Goal: Information Seeking & Learning: Learn about a topic

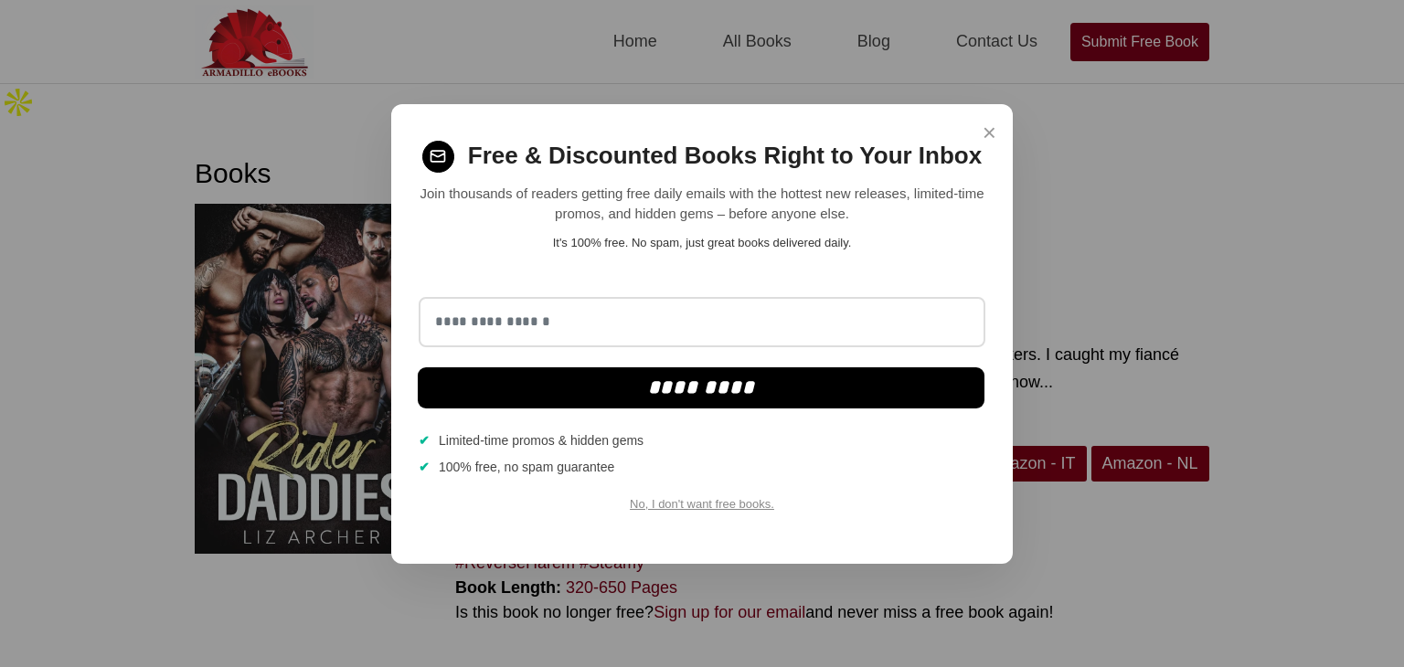
click at [993, 134] on span "×" at bounding box center [989, 133] width 14 height 36
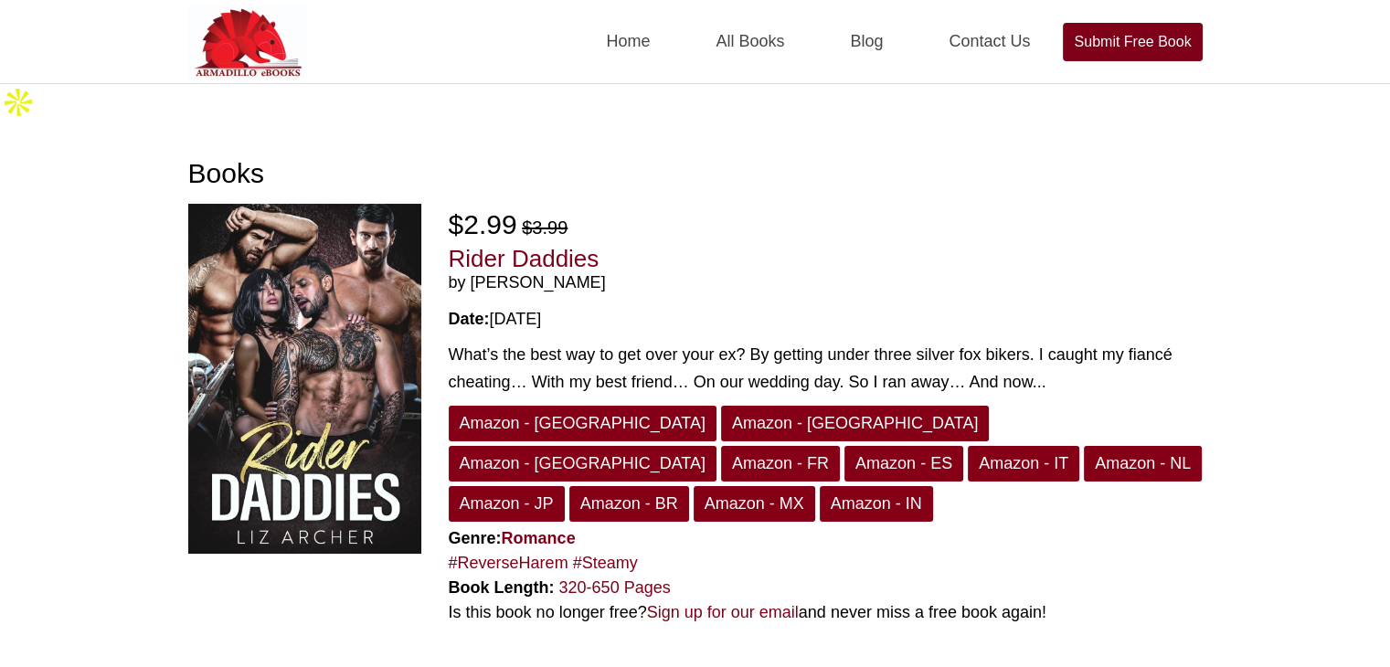
click at [1099, 345] on div "What’s the best way to get over your ex? By getting under three silver fox bike…" at bounding box center [826, 369] width 754 height 56
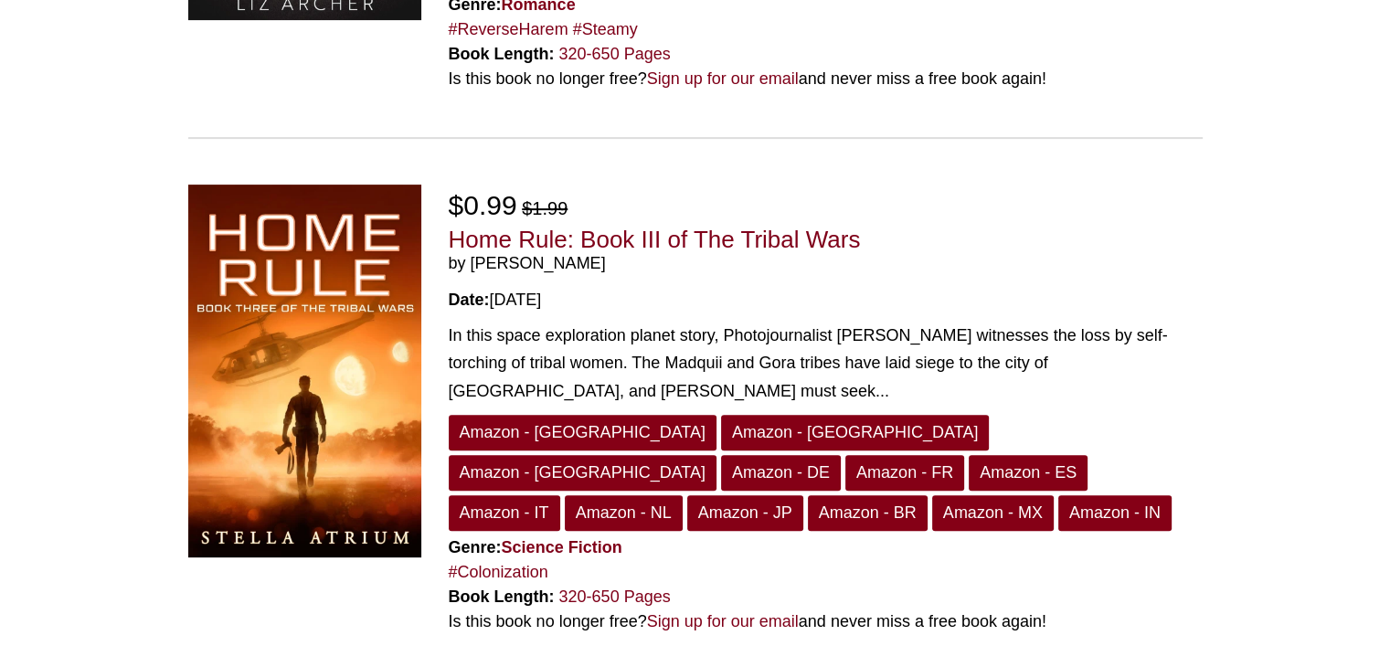
scroll to position [548, 0]
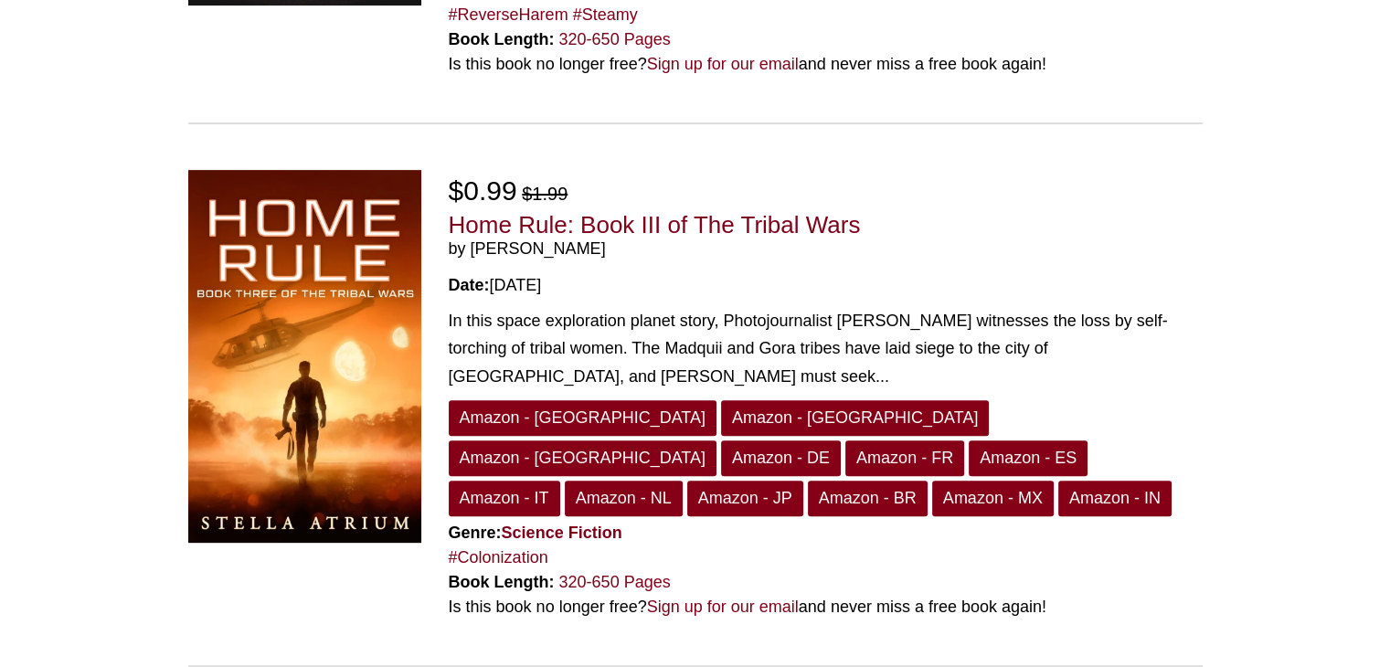
drag, startPoint x: 1104, startPoint y: 565, endPoint x: 450, endPoint y: 165, distance: 767.1
click at [450, 170] on div "$0.99 $1.99 Home Rule: Book III of The Tribal Wars by [PERSON_NAME] Date: [DATE…" at bounding box center [826, 395] width 754 height 450
copy div "$0.99 $1.99 Home Rule: Book III of The Tribal Wars by Stella Atrium Date: [DATE…"
click at [692, 239] on span "by [PERSON_NAME]" at bounding box center [826, 249] width 754 height 20
click at [606, 573] on link "320-650 Pages" at bounding box center [615, 582] width 112 height 18
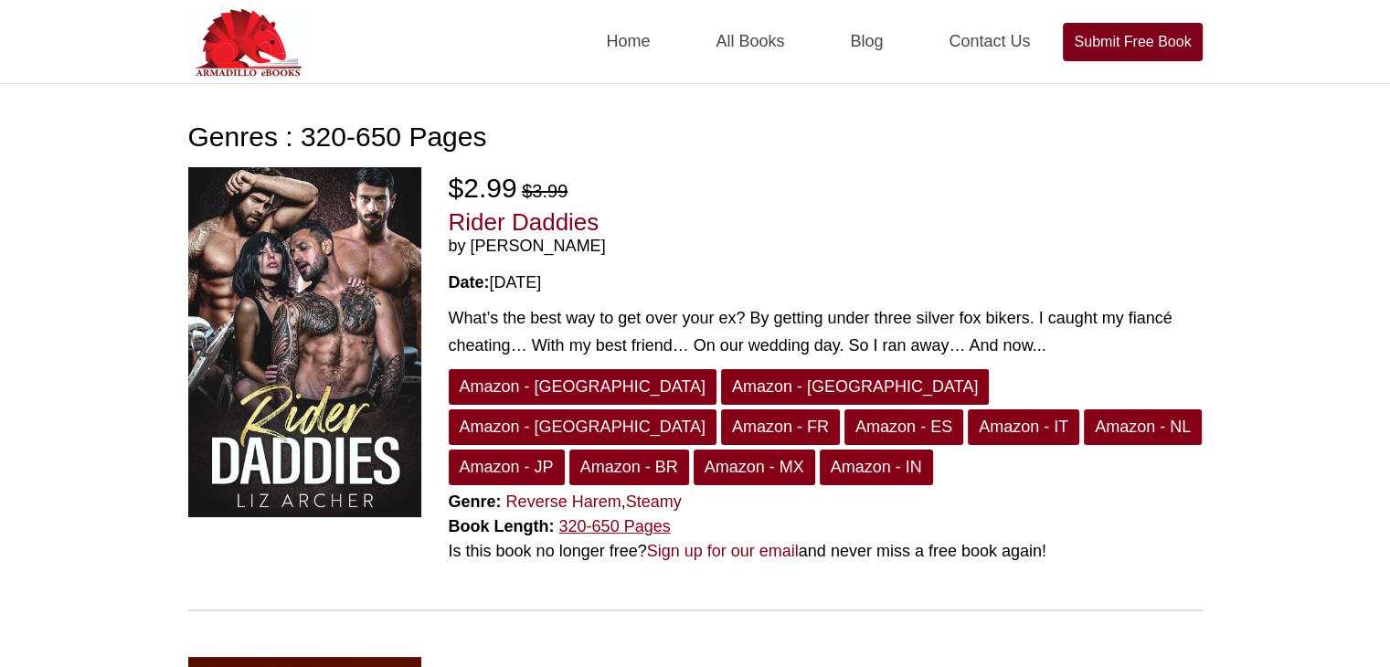
click at [646, 527] on link "320-650 Pages" at bounding box center [615, 526] width 112 height 18
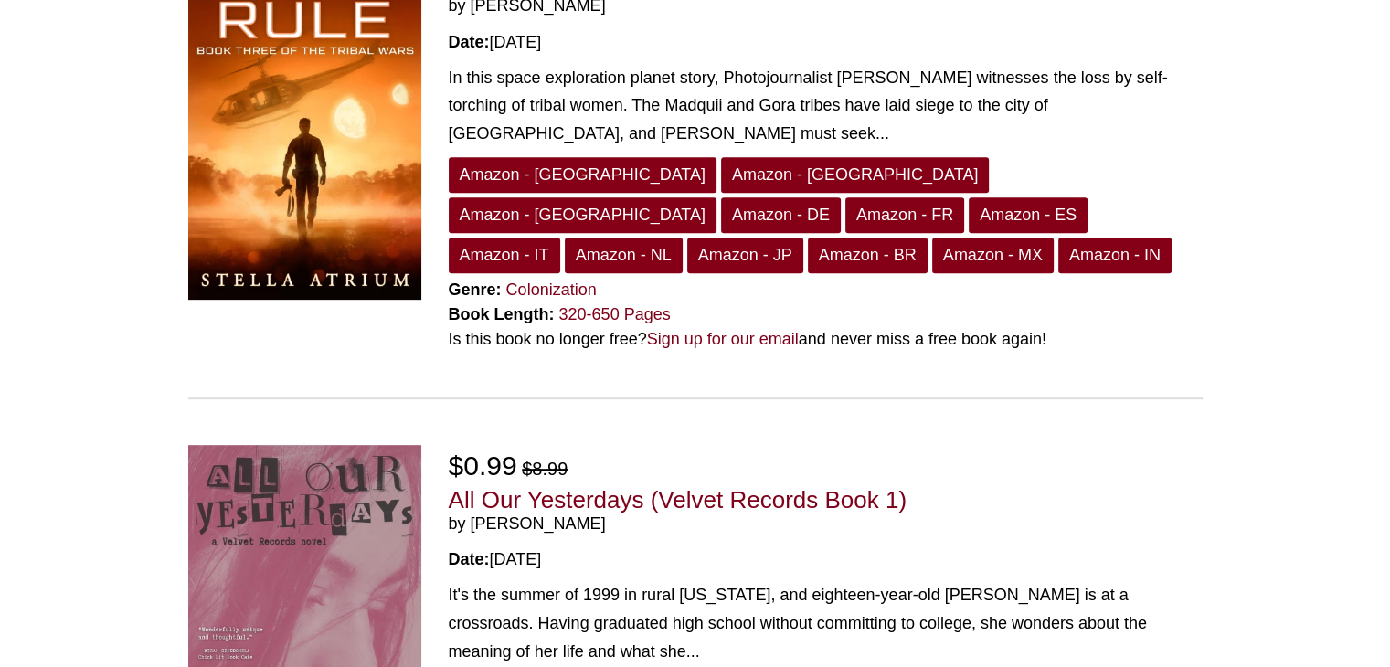
scroll to position [731, 0]
